Goal: Information Seeking & Learning: Understand process/instructions

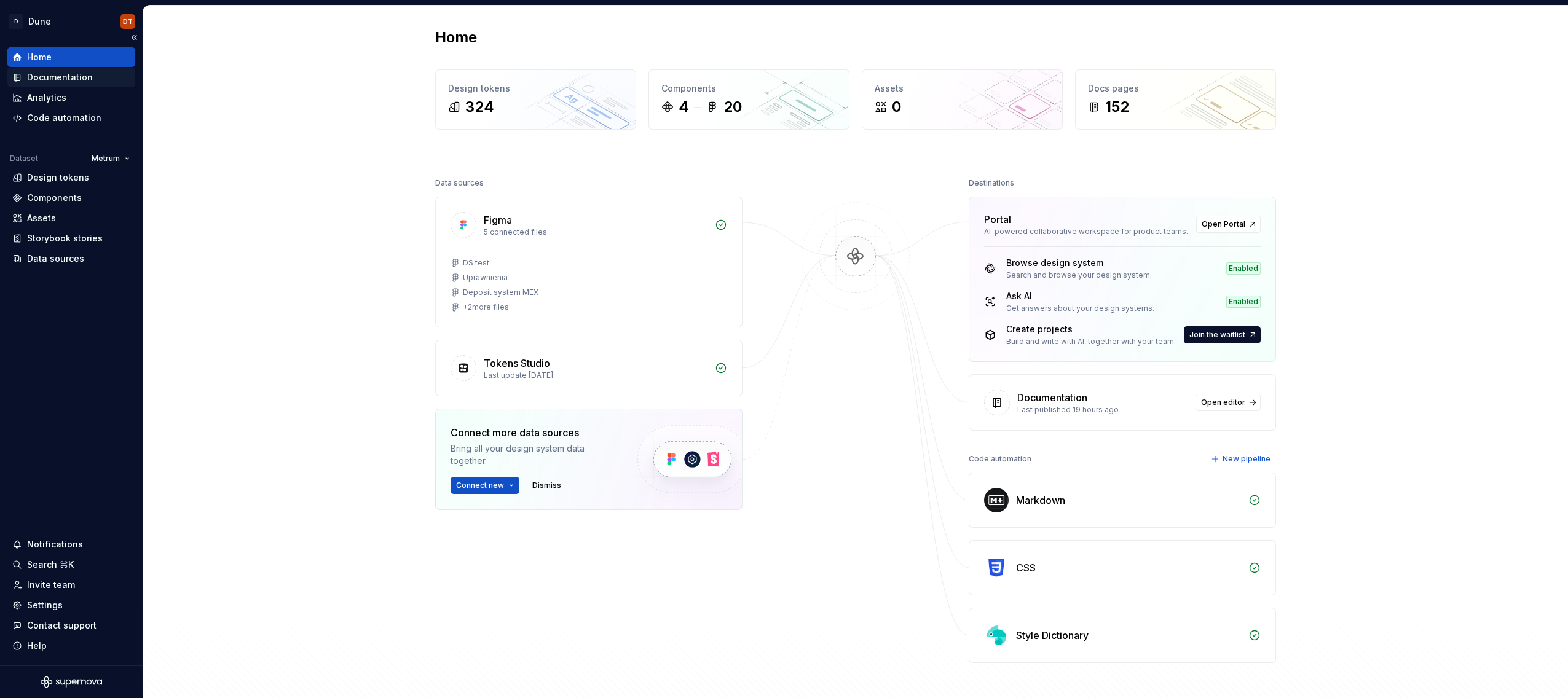
click at [60, 80] on div "Documentation" at bounding box center [60, 77] width 66 height 12
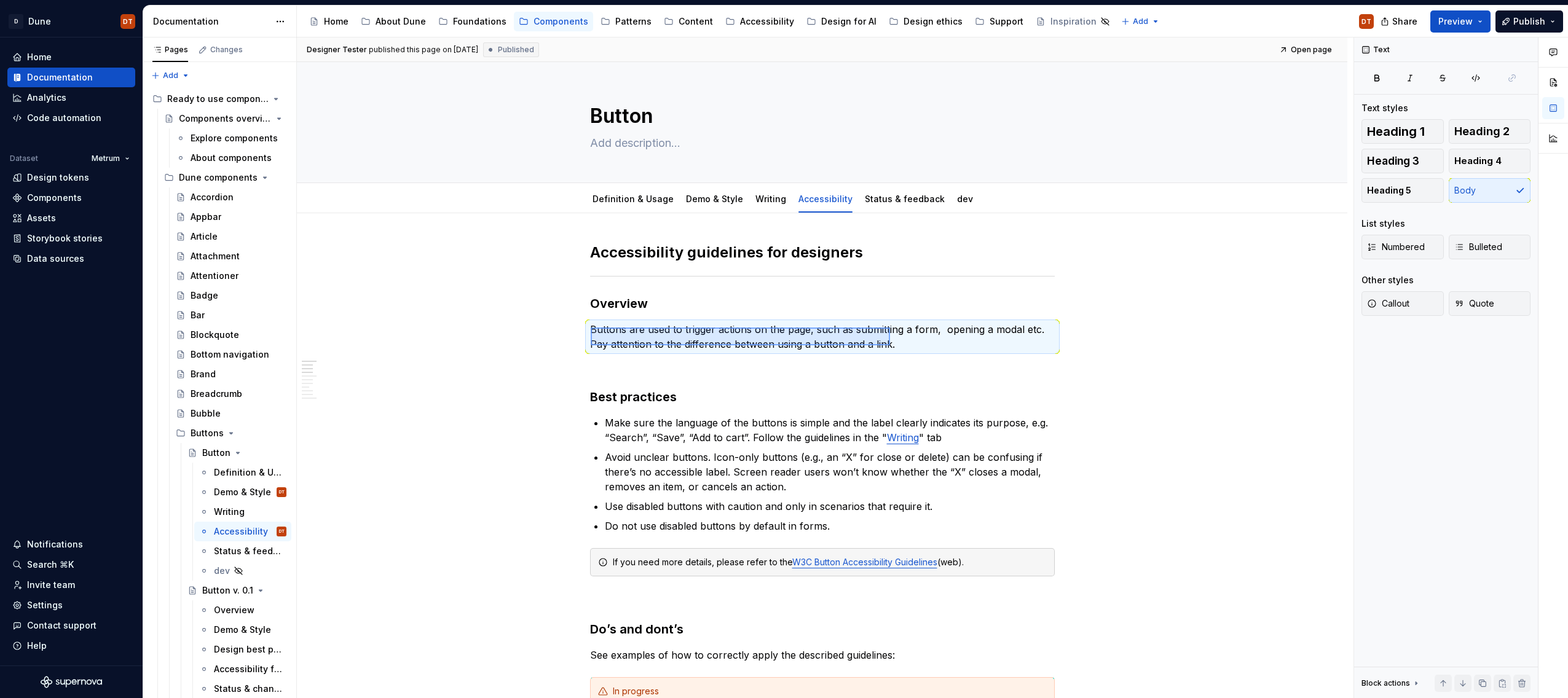
drag, startPoint x: 591, startPoint y: 327, endPoint x: 889, endPoint y: 346, distance: 298.6
click at [889, 346] on div "Designer Tester published this page on [DATE] Published Open page Button Edit h…" at bounding box center [825, 368] width 1057 height 661
click at [582, 330] on span at bounding box center [578, 329] width 10 height 17
click at [568, 332] on button "button" at bounding box center [564, 329] width 17 height 17
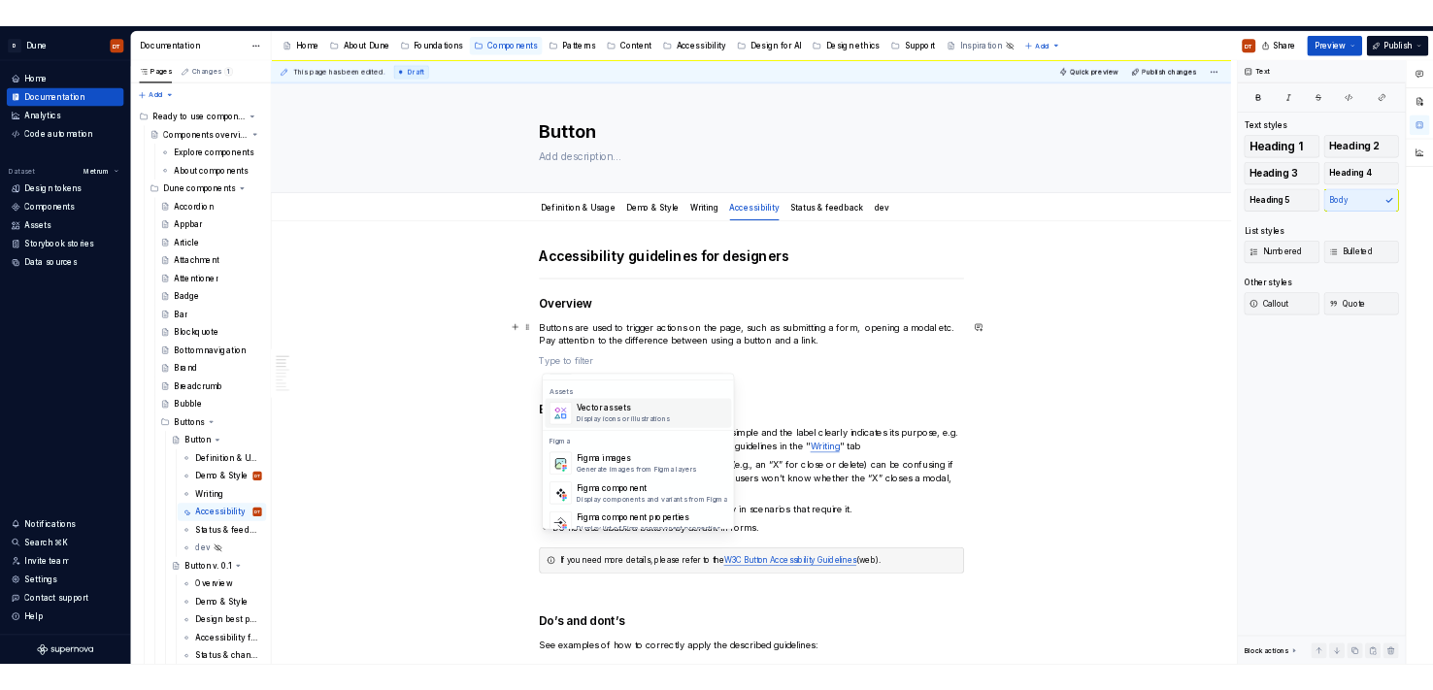
scroll to position [1726, 0]
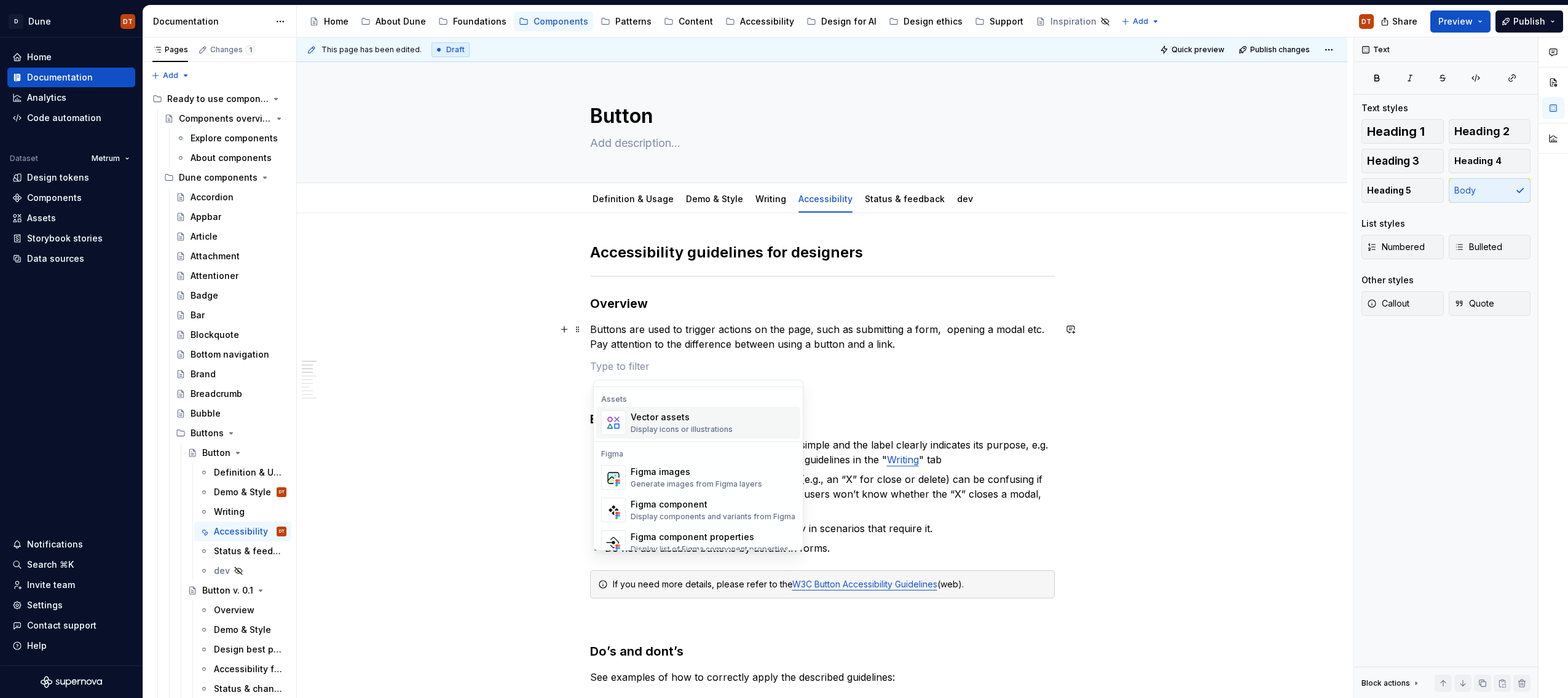
click at [696, 425] on div "Display icons or illustrations" at bounding box center [681, 430] width 102 height 10
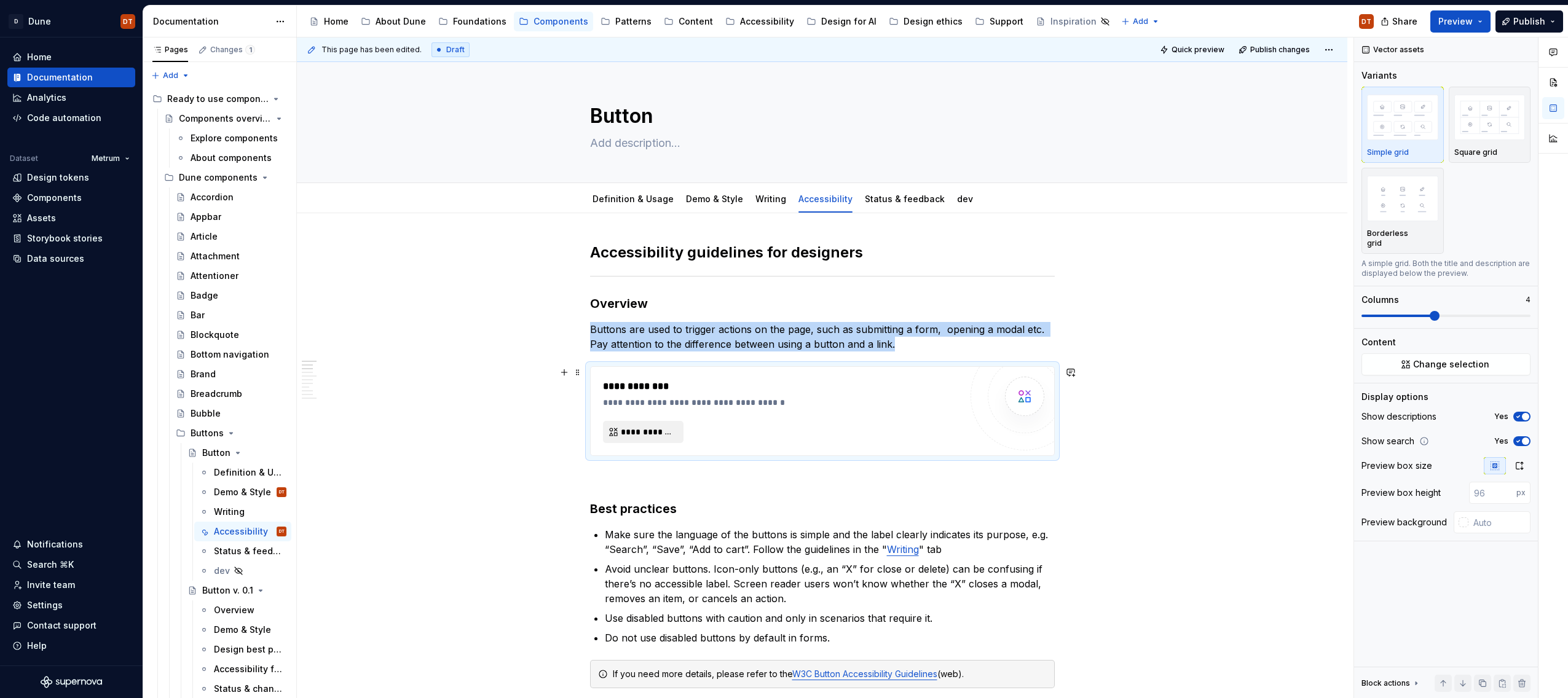
click at [640, 433] on span "**********" at bounding box center [648, 432] width 54 height 12
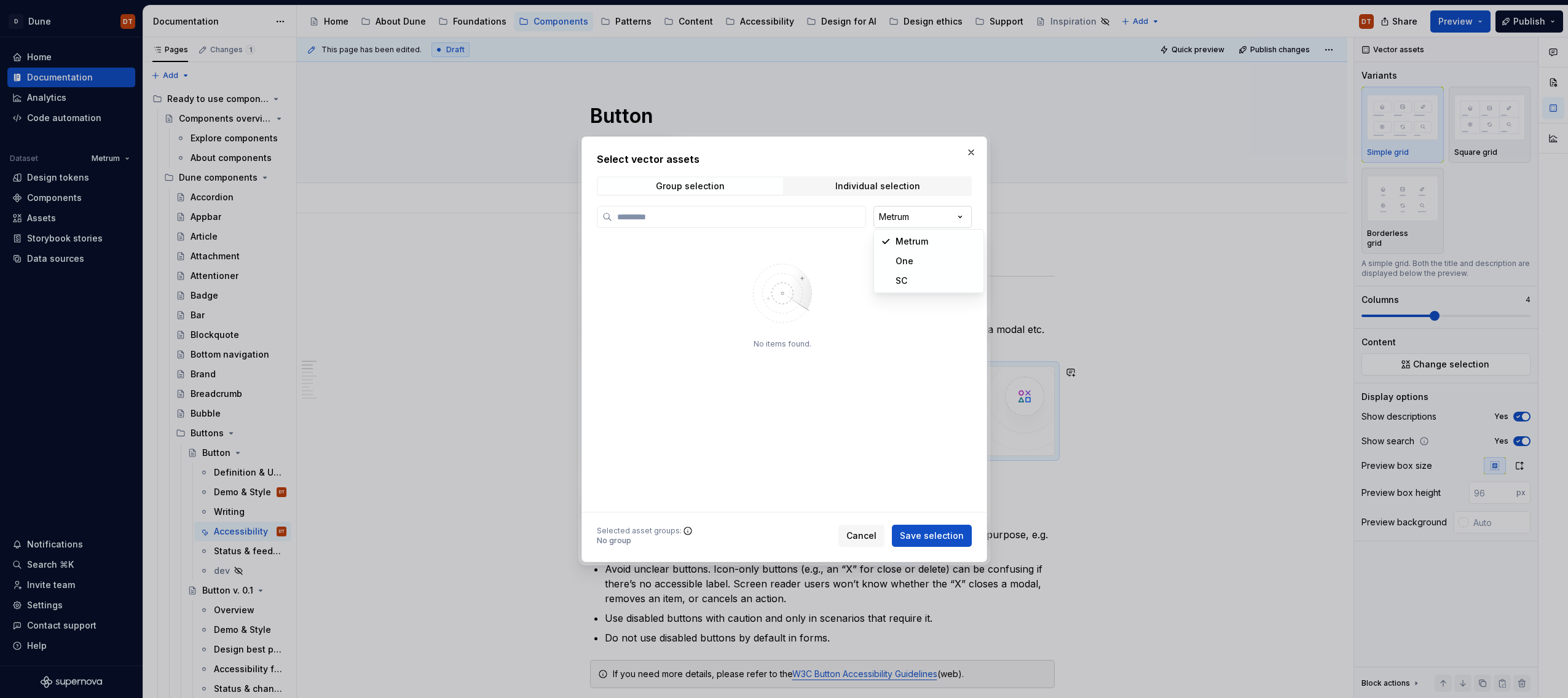
click at [957, 220] on div "Select vector assets Group selection Individual selection Metrum No items found…" at bounding box center [784, 349] width 1568 height 698
click at [958, 216] on div "Select vector assets Group selection Individual selection Metrum No items found…" at bounding box center [784, 349] width 1568 height 698
click at [925, 189] on span "Individual selection" at bounding box center [878, 186] width 185 height 17
click at [878, 186] on div "Individual selection" at bounding box center [877, 186] width 85 height 10
click at [763, 185] on span "Group selection" at bounding box center [691, 186] width 185 height 17
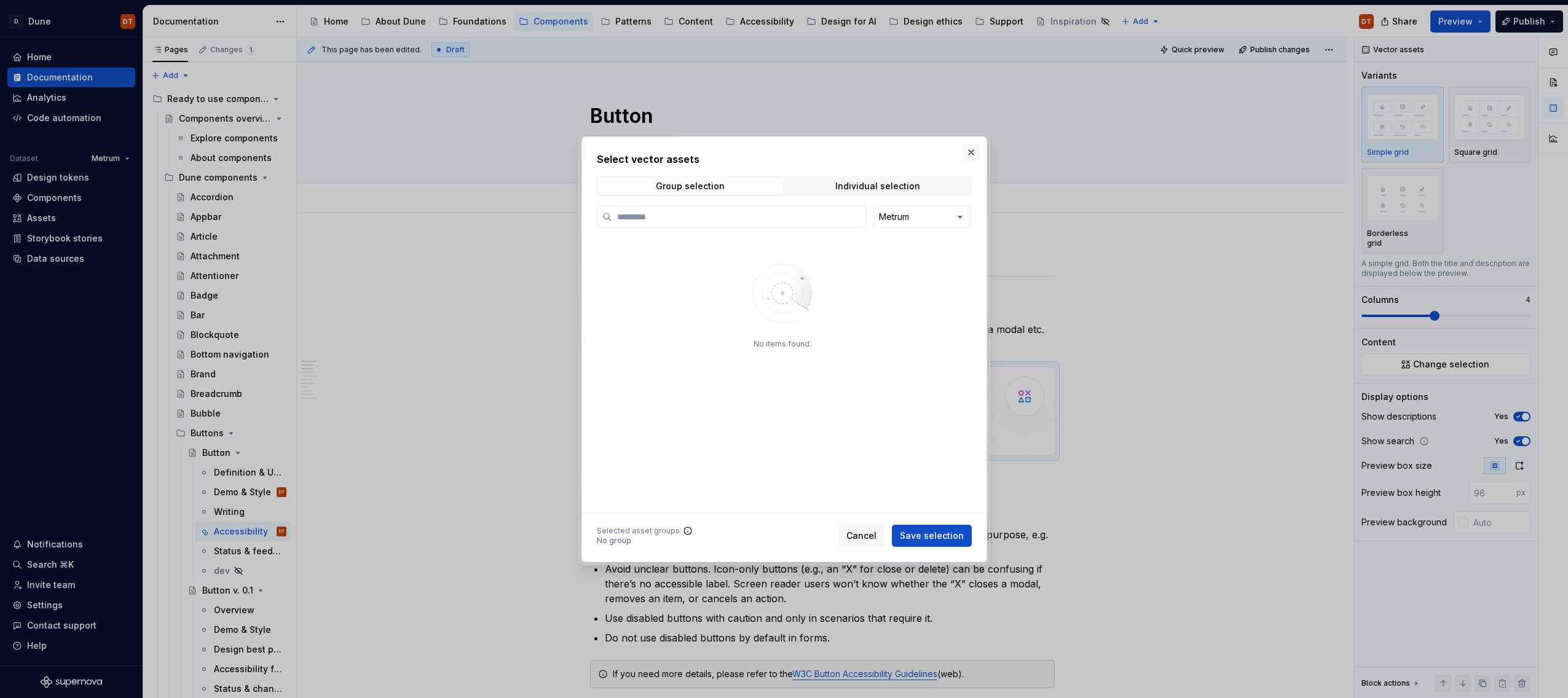
click at [970, 153] on button "button" at bounding box center [970, 152] width 17 height 17
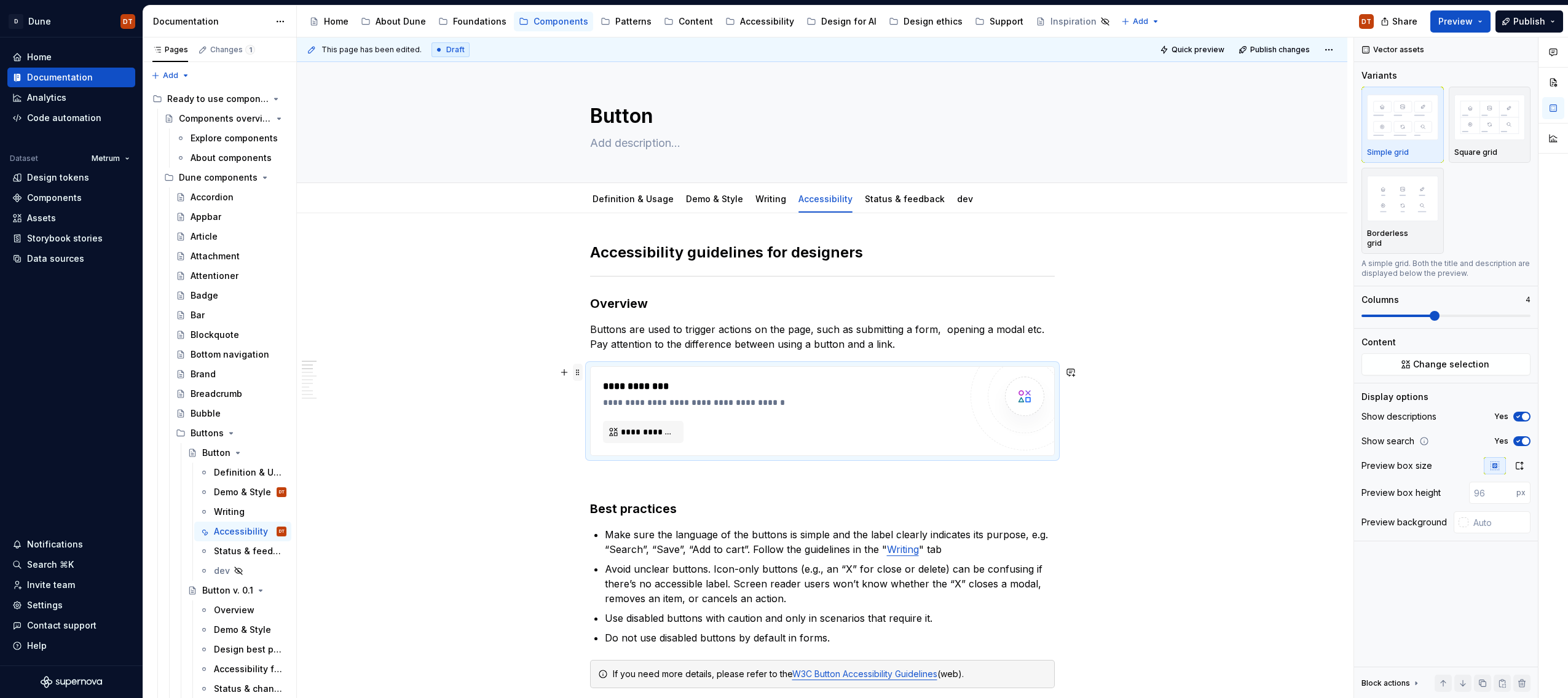
click at [579, 371] on span at bounding box center [578, 372] width 10 height 17
click at [602, 480] on div "Delete" at bounding box center [639, 480] width 80 height 12
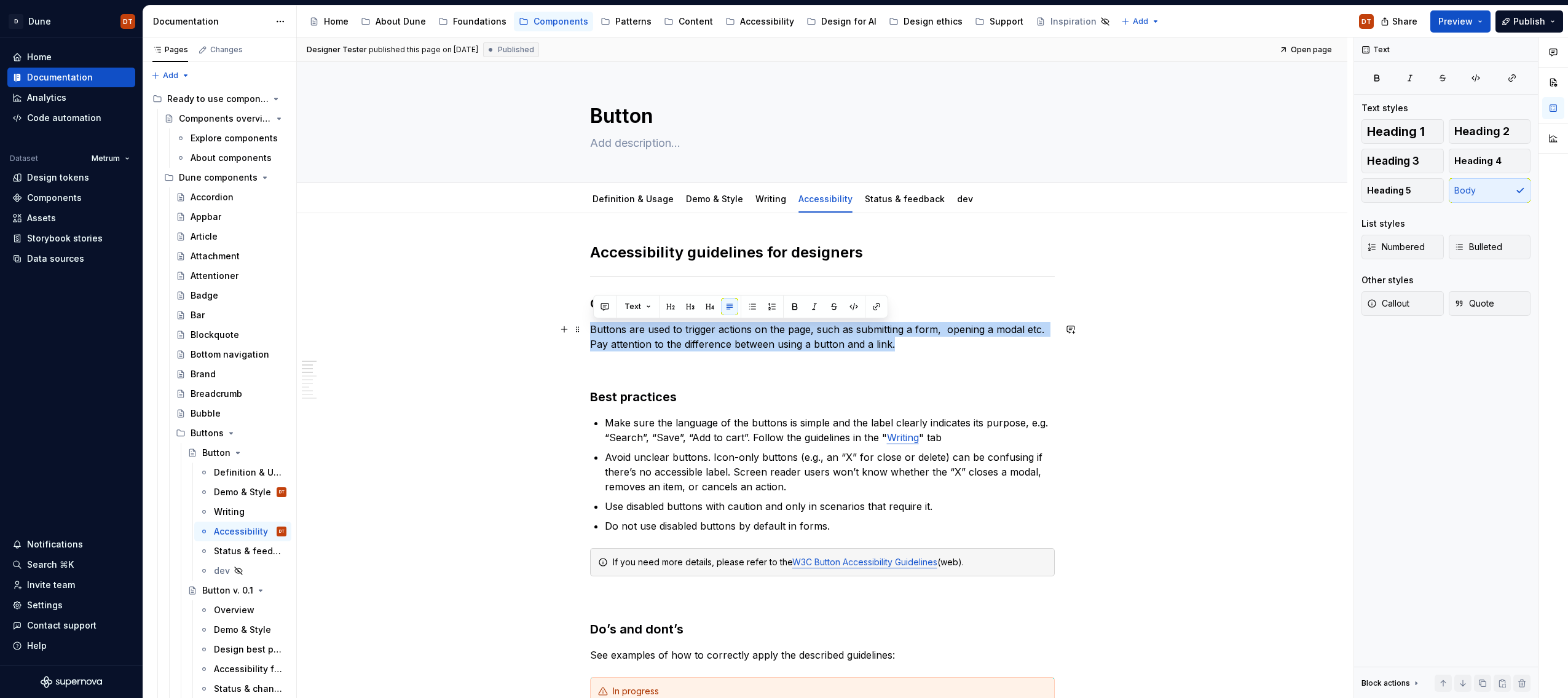
drag, startPoint x: 593, startPoint y: 328, endPoint x: 904, endPoint y: 345, distance: 311.5
click at [904, 345] on p "Buttons are used to trigger actions on the page, such as submitting a form, ope…" at bounding box center [822, 337] width 465 height 30
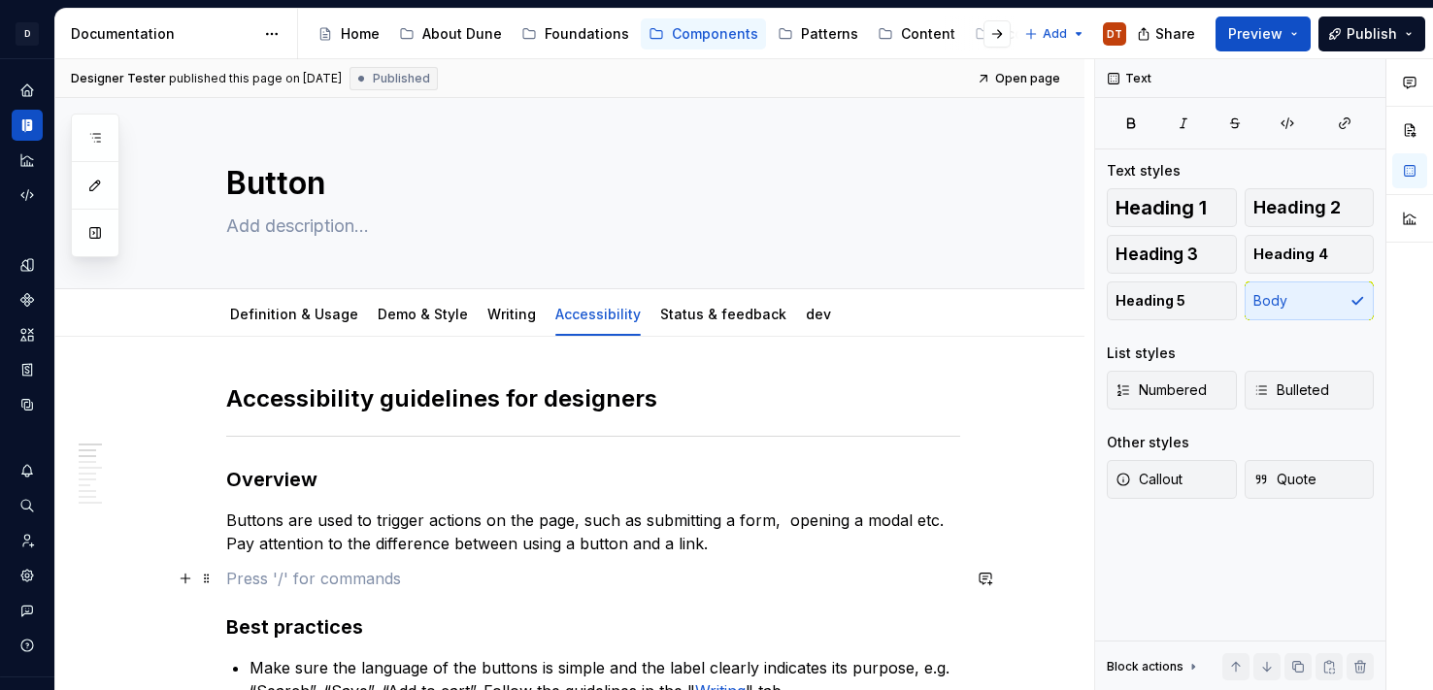
click at [280, 585] on p at bounding box center [593, 578] width 734 height 23
type textarea "*"
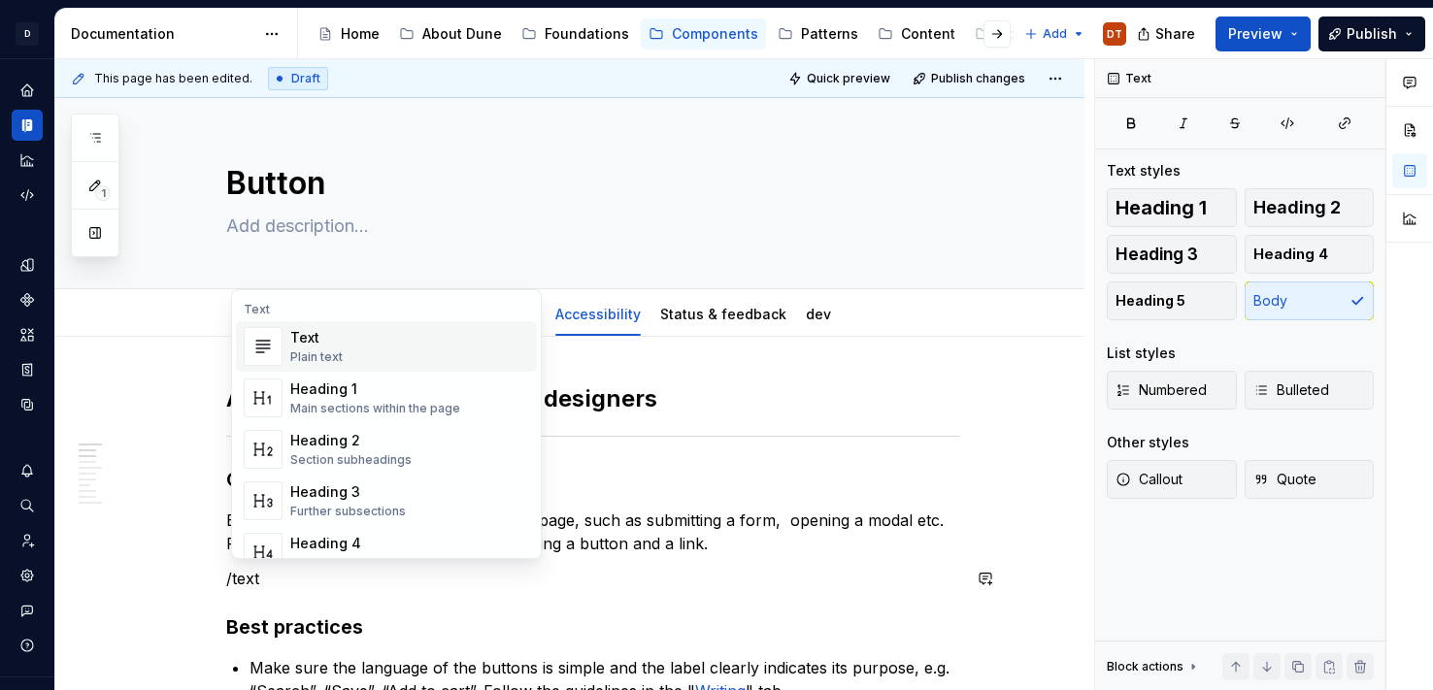
click at [332, 345] on div "Text" at bounding box center [316, 337] width 52 height 19
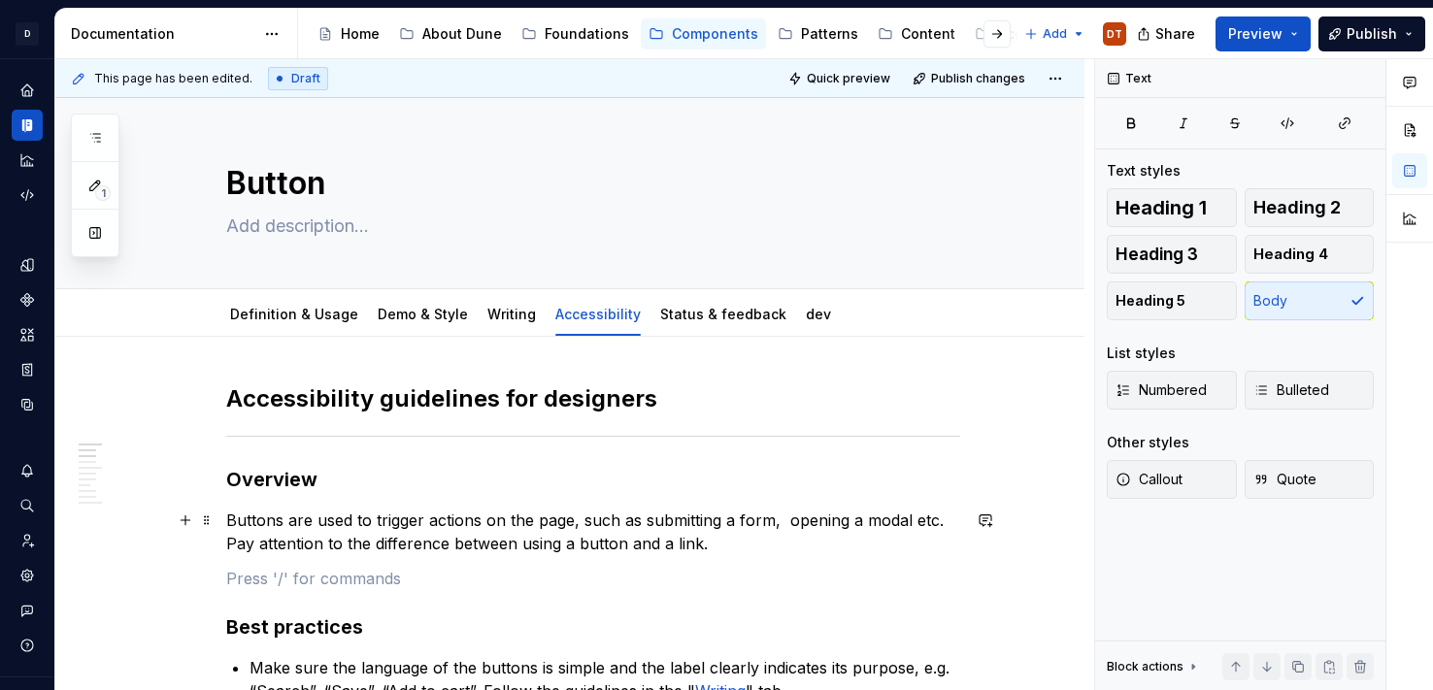
click at [308, 548] on p "Buttons are used to trigger actions on the page, such as submitting a form, ope…" at bounding box center [593, 532] width 734 height 47
click at [248, 520] on p "Buttons are used to trigger actions on the page, such as submitting a form, ope…" at bounding box center [593, 532] width 734 height 47
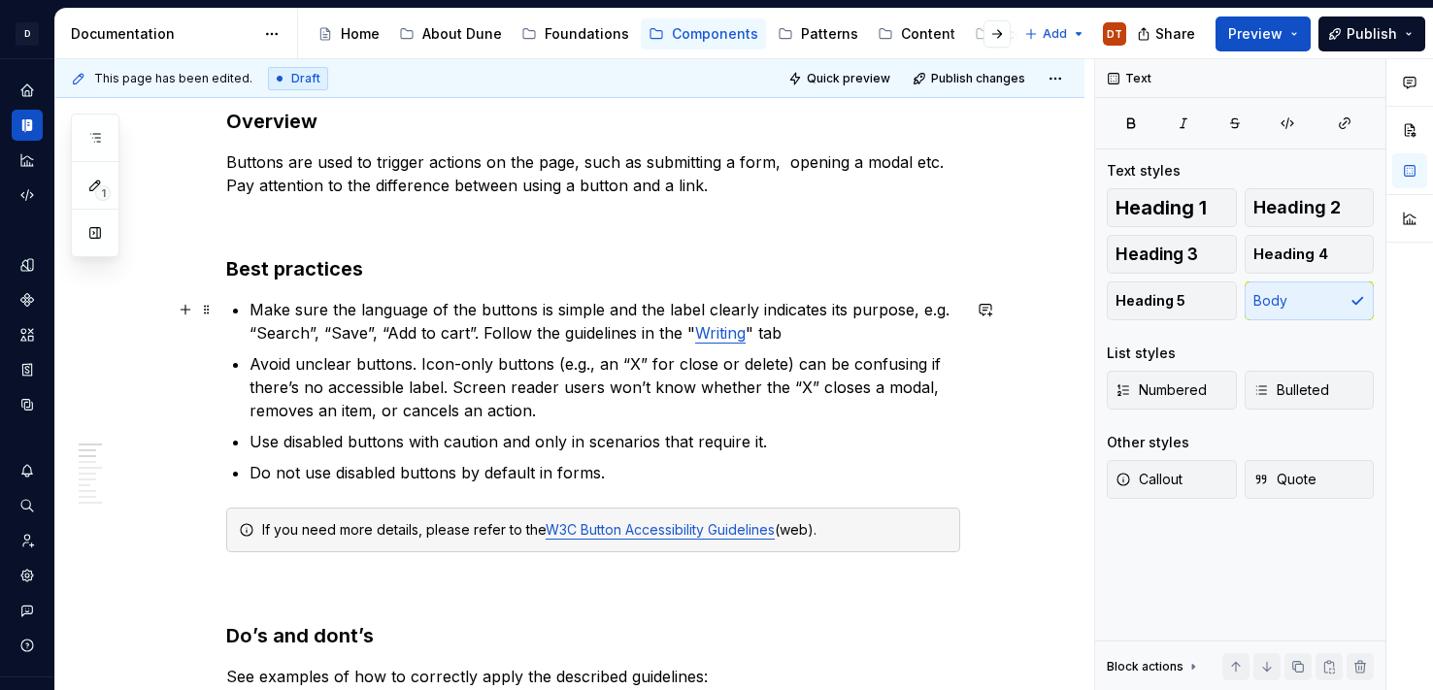
scroll to position [0, 0]
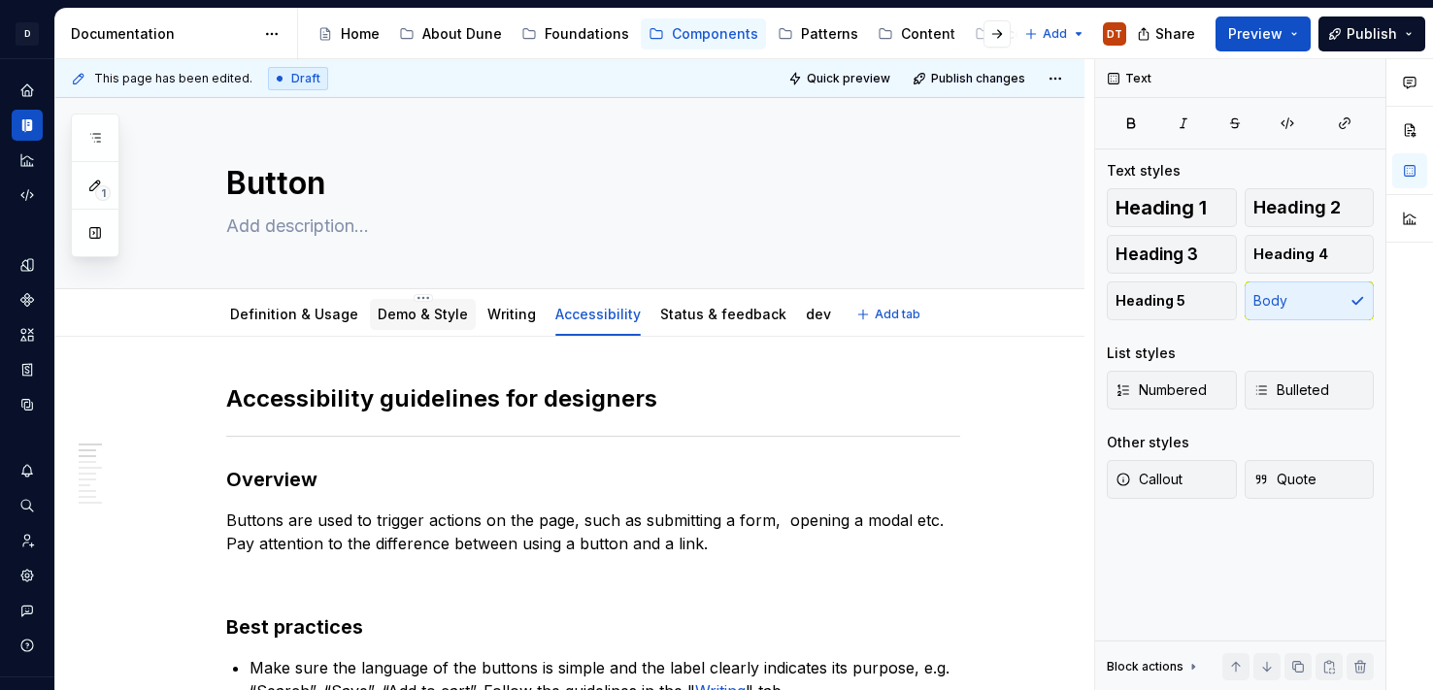
click at [446, 314] on link "Demo & Style" at bounding box center [423, 314] width 90 height 17
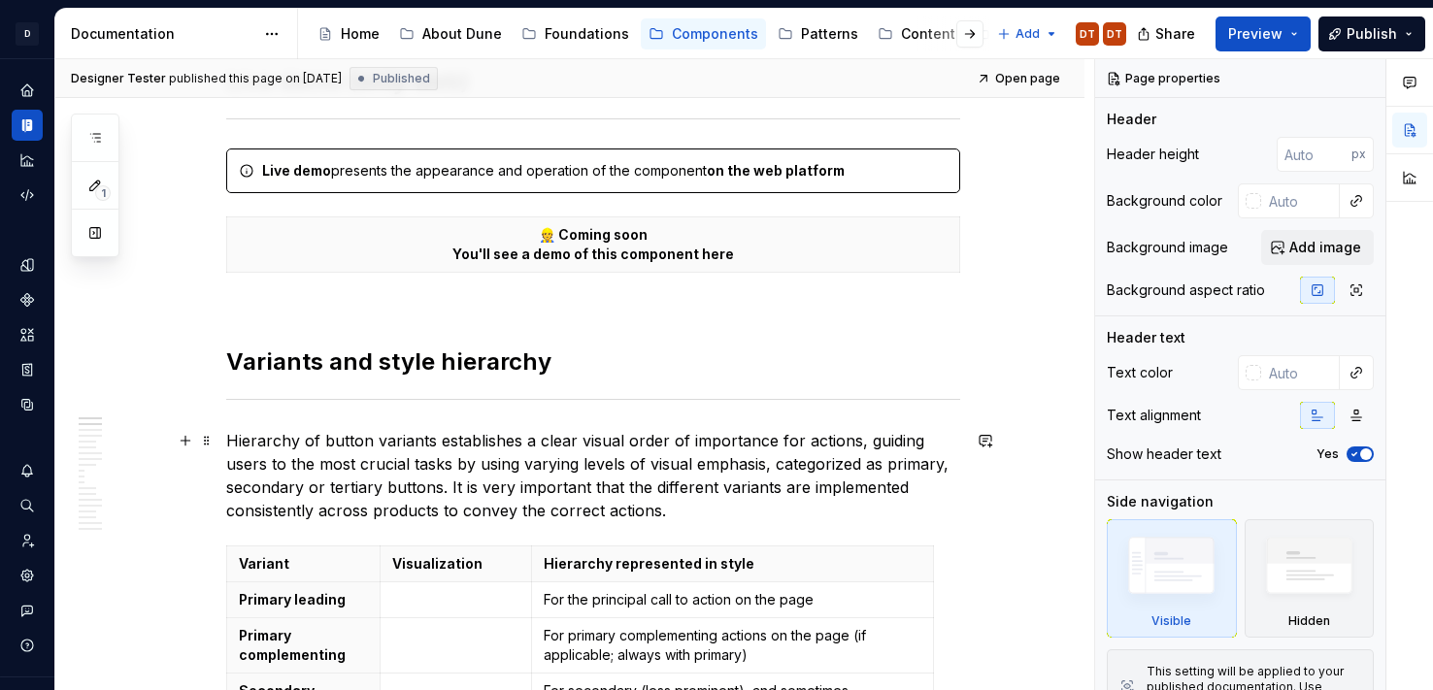
scroll to position [321, 0]
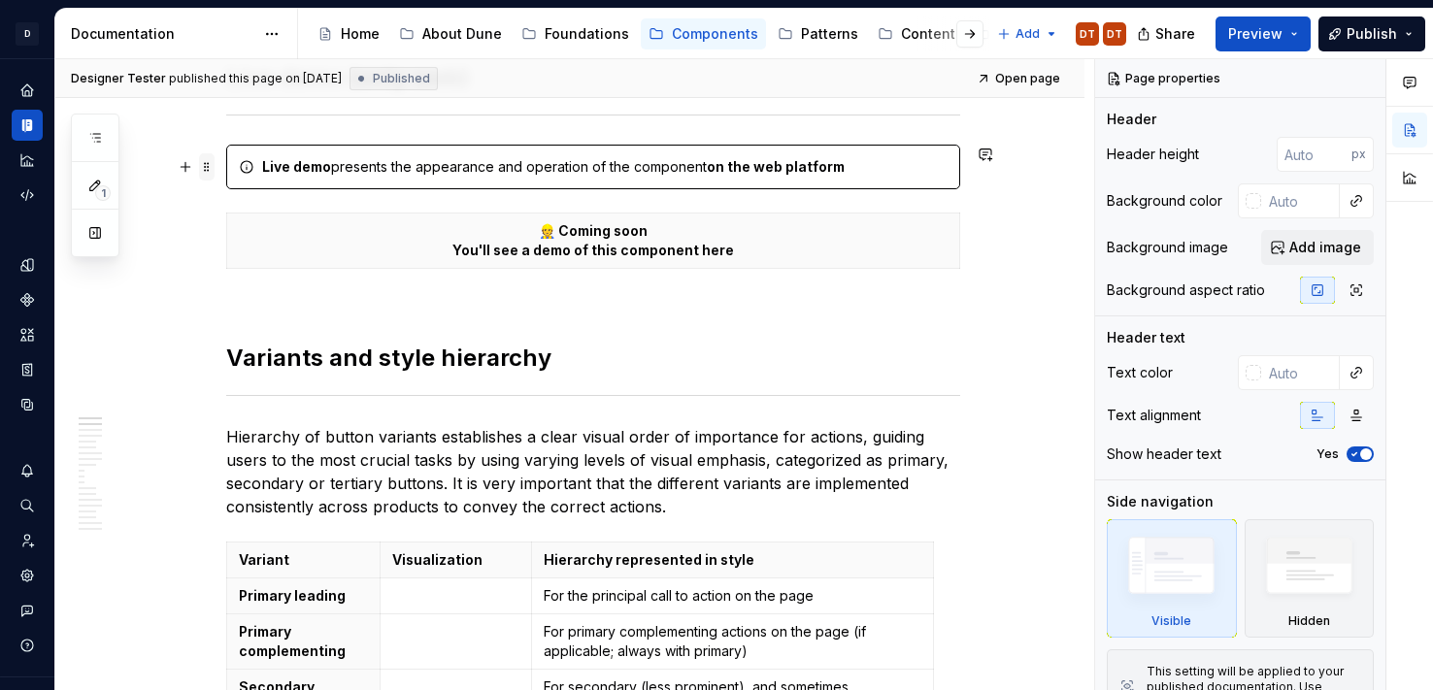
click at [215, 170] on span at bounding box center [207, 166] width 16 height 27
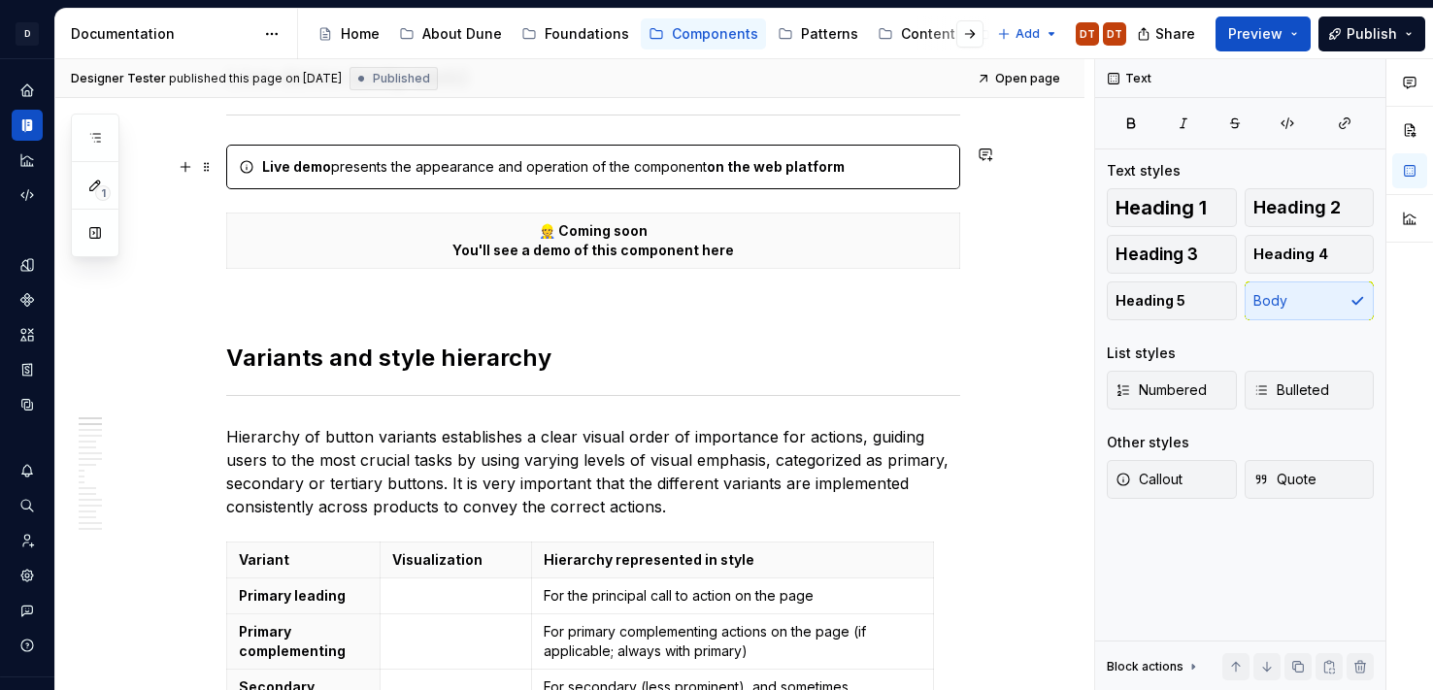
drag, startPoint x: 689, startPoint y: 410, endPoint x: 674, endPoint y: 423, distance: 20.6
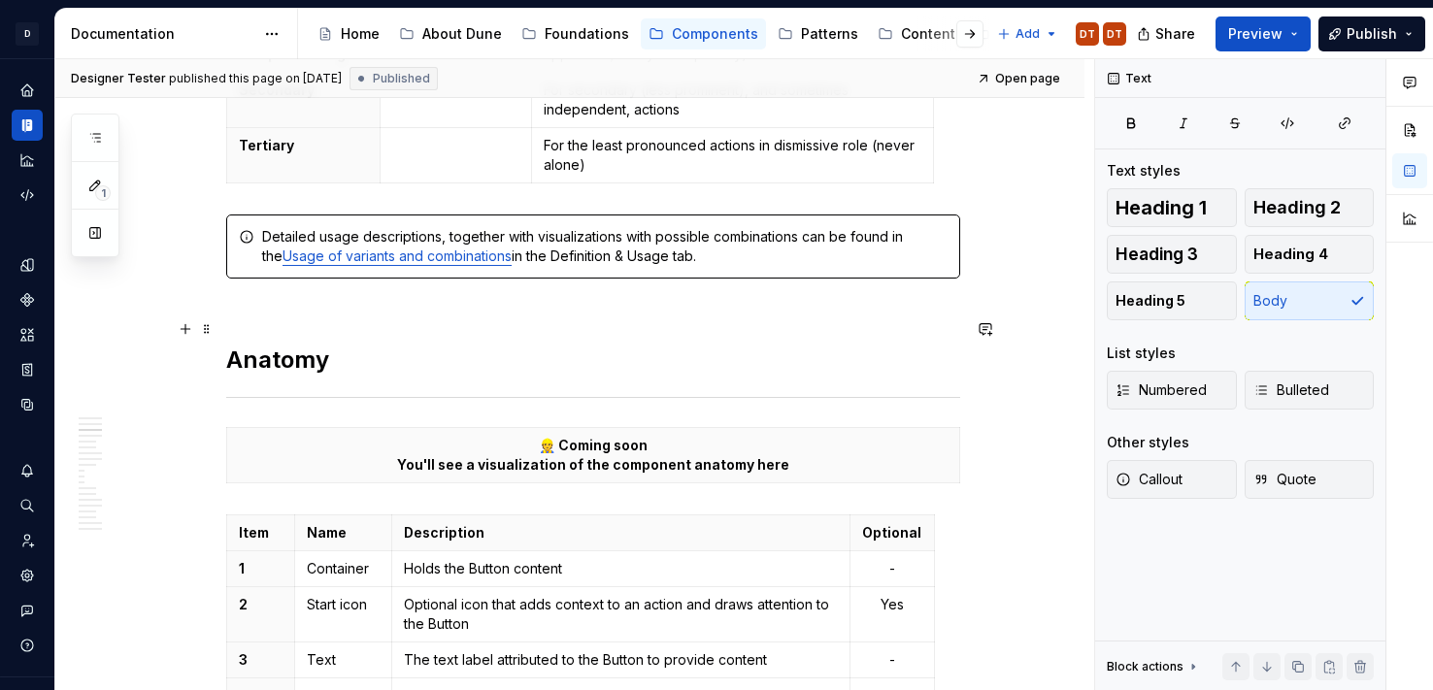
scroll to position [1115, 0]
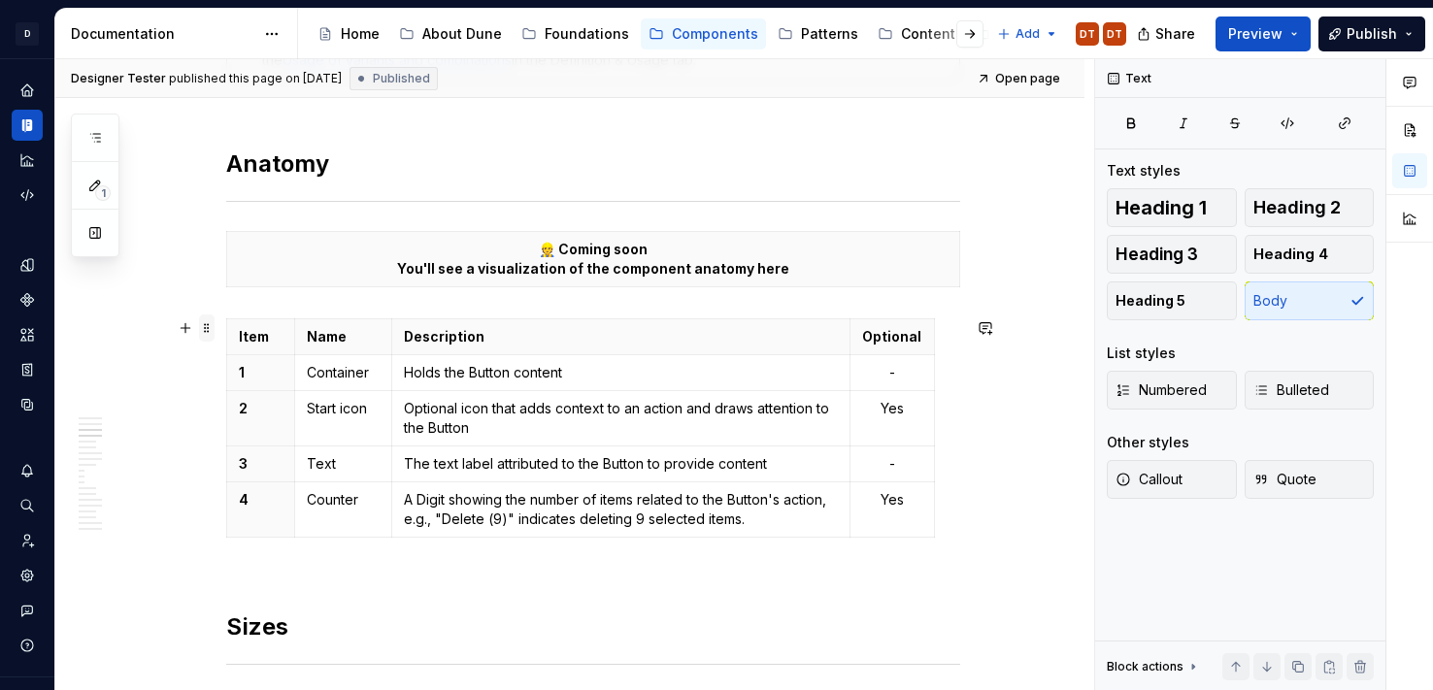
click at [210, 328] on span at bounding box center [207, 328] width 16 height 27
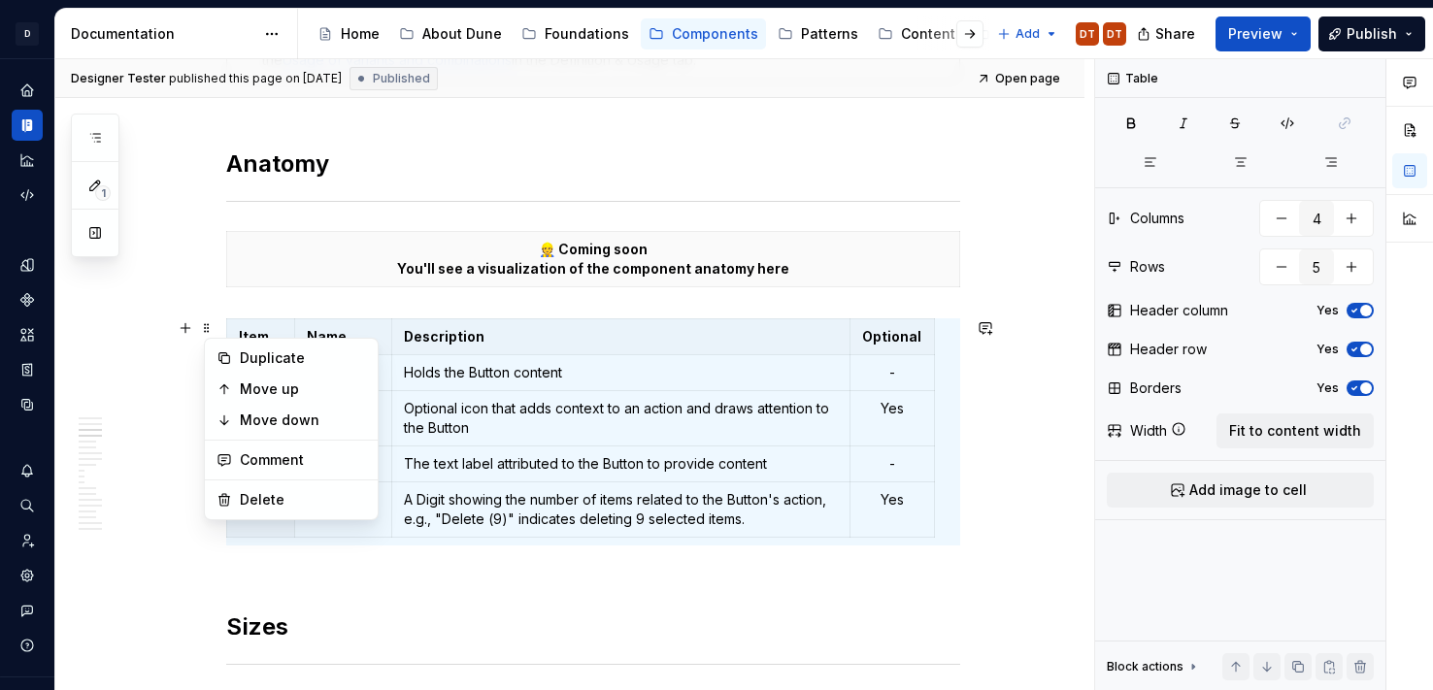
type textarea "*"
